Goal: Transaction & Acquisition: Obtain resource

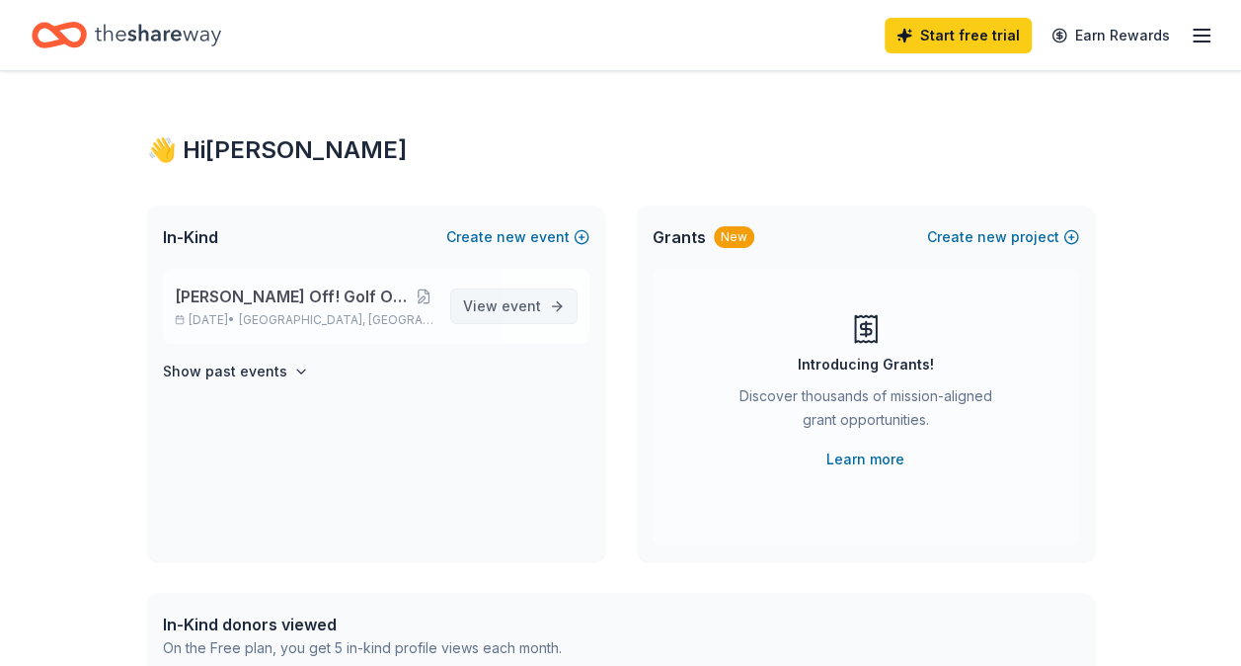
drag, startPoint x: 614, startPoint y: 515, endPoint x: 504, endPoint y: 304, distance: 238.5
click at [472, 304] on span "View event" at bounding box center [502, 306] width 78 height 24
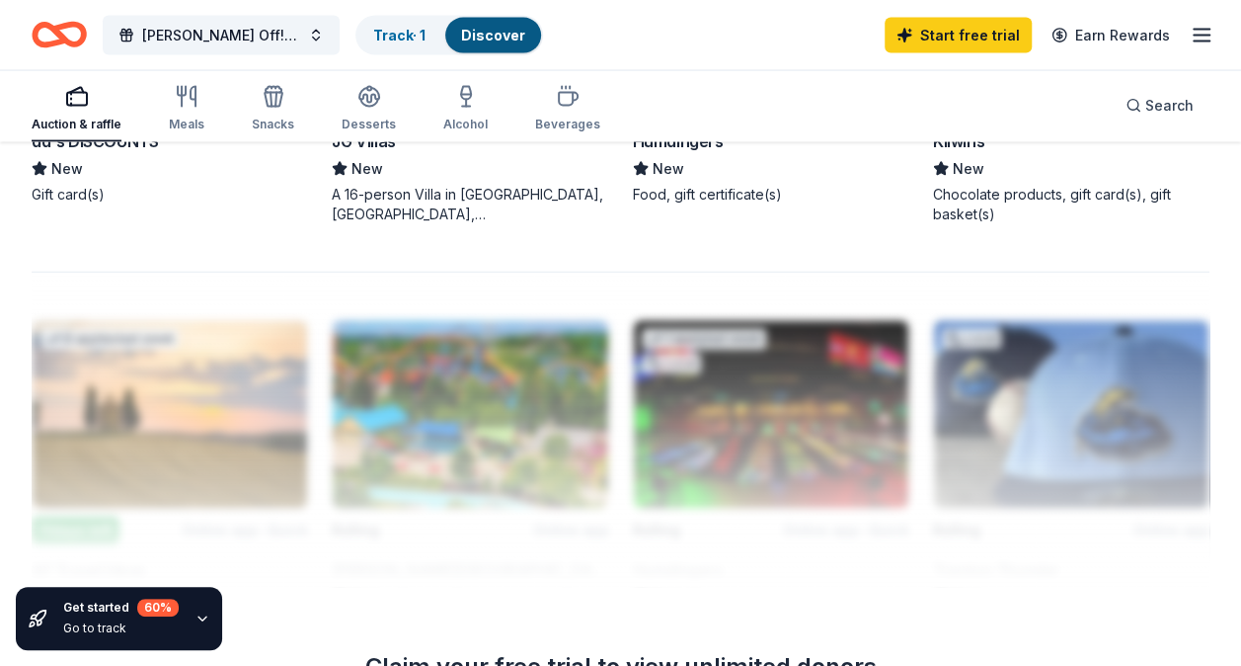
scroll to position [2131, 0]
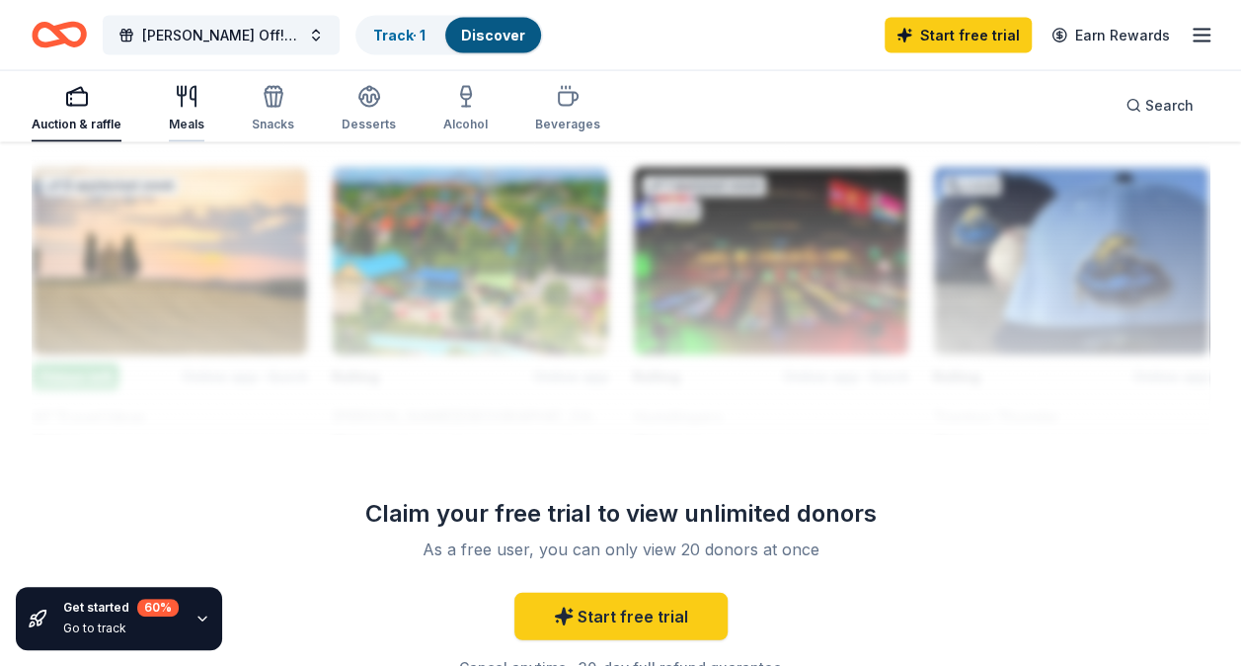
click at [187, 99] on icon "button" at bounding box center [187, 97] width 24 height 24
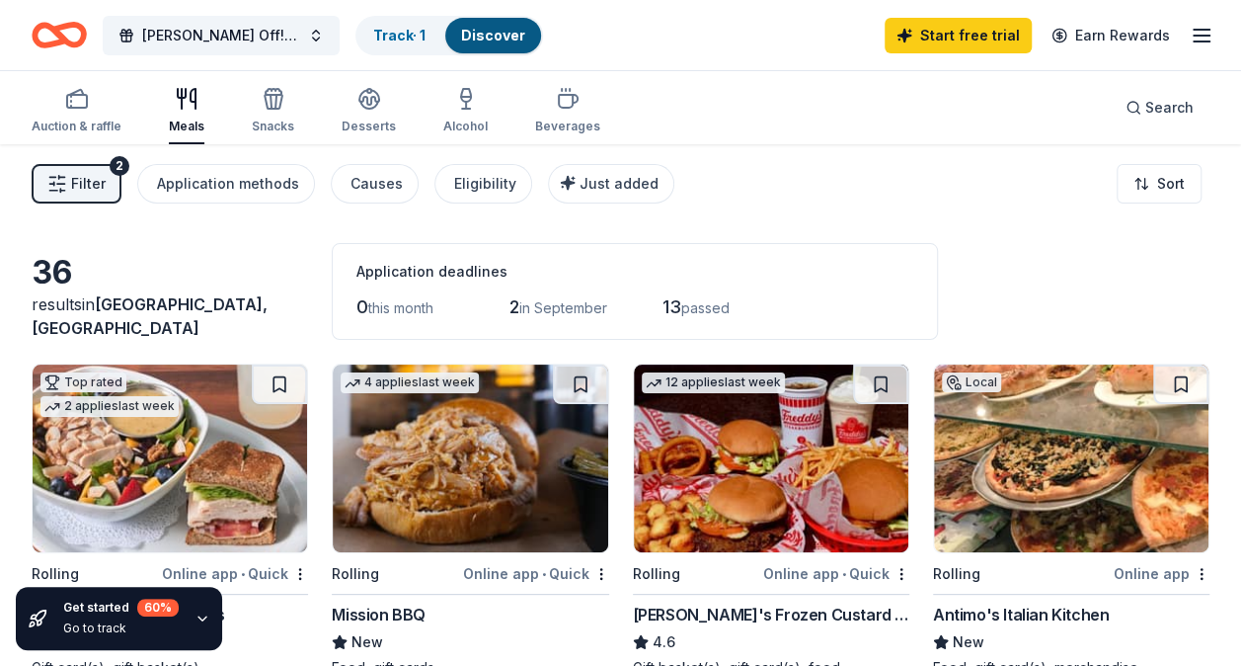
click at [681, 305] on span "13" at bounding box center [672, 306] width 19 height 21
click at [274, 104] on icon "button" at bounding box center [274, 99] width 24 height 24
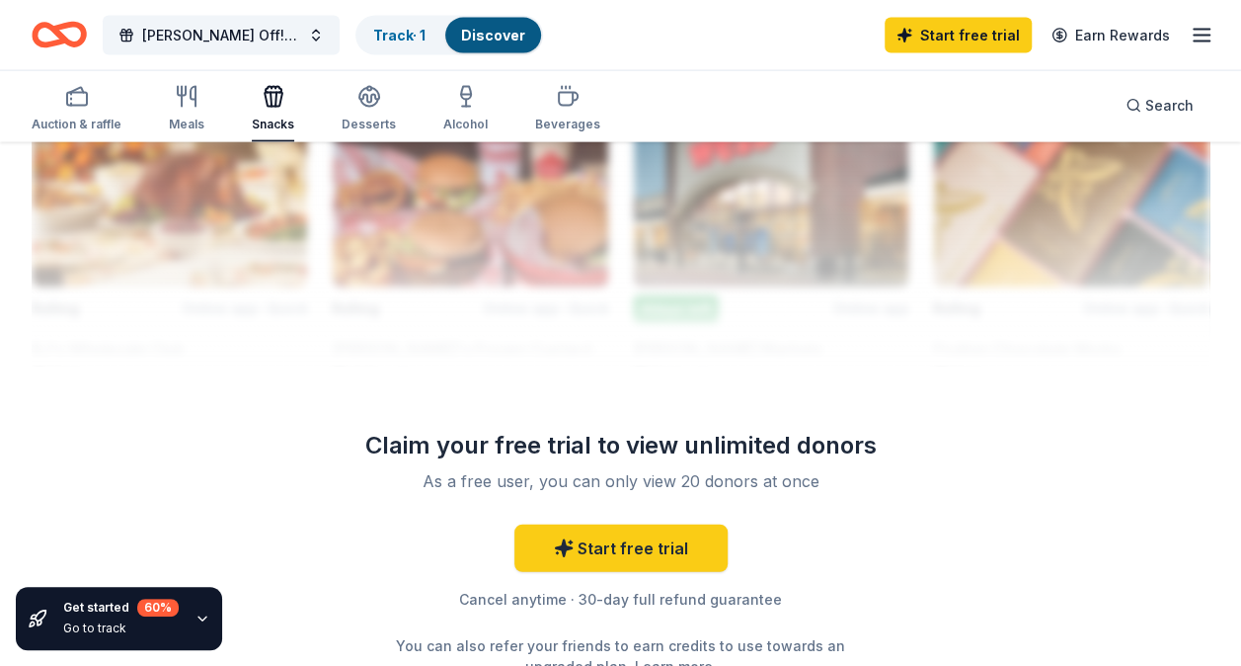
scroll to position [2180, 0]
click at [367, 106] on icon "button" at bounding box center [369, 103] width 18 height 7
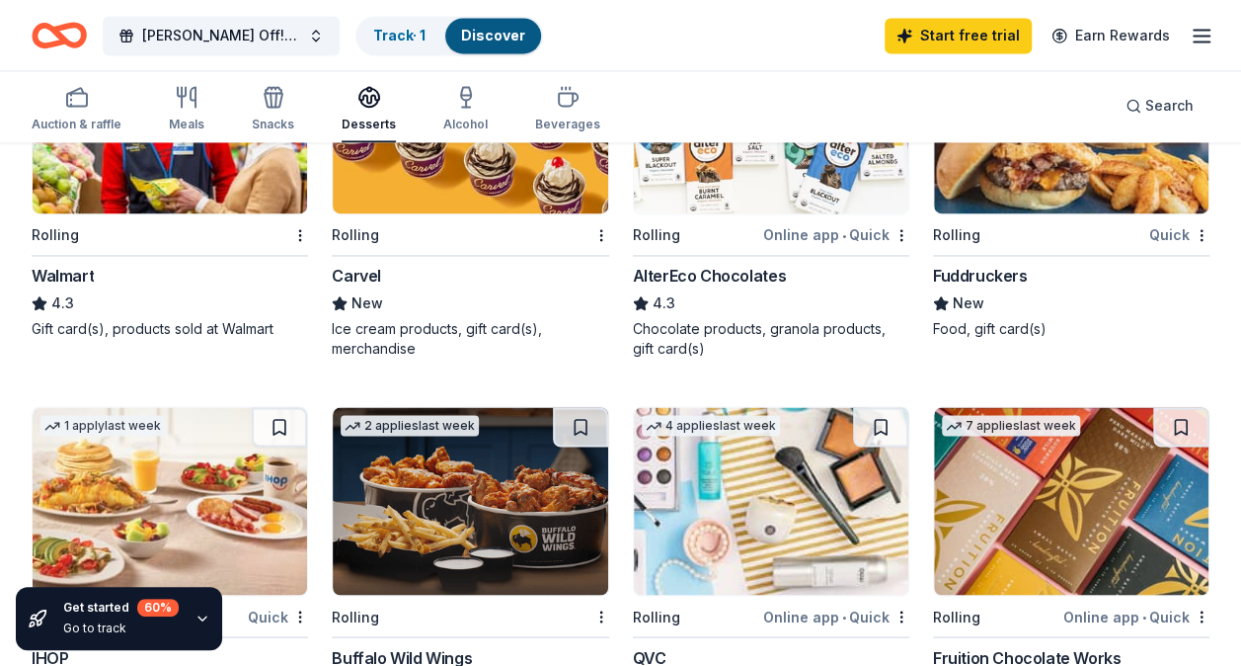
scroll to position [1460, 0]
